Goal: Task Accomplishment & Management: Use online tool/utility

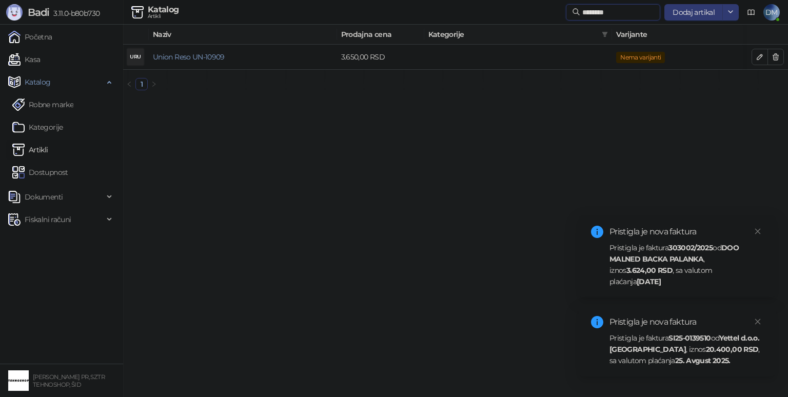
drag, startPoint x: 621, startPoint y: 11, endPoint x: 450, endPoint y: 23, distance: 171.2
click at [485, 22] on div "Katalog Artikli ******** Dodaj artikal DM" at bounding box center [393, 12] width 771 height 25
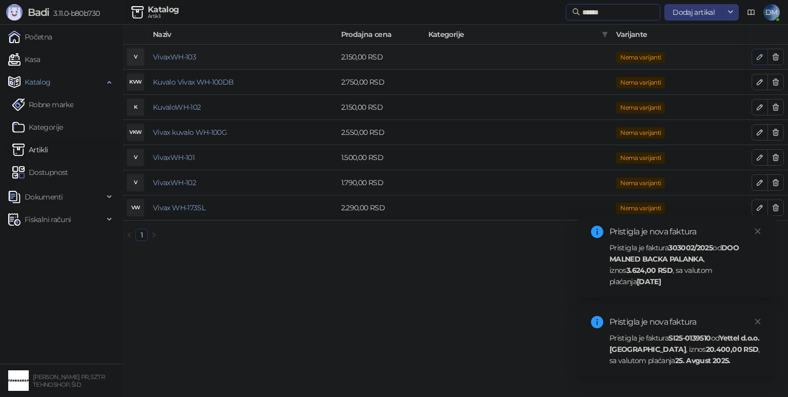
type input "******"
click at [762, 57] on icon "button" at bounding box center [759, 57] width 8 height 8
